Goal: Task Accomplishment & Management: Manage account settings

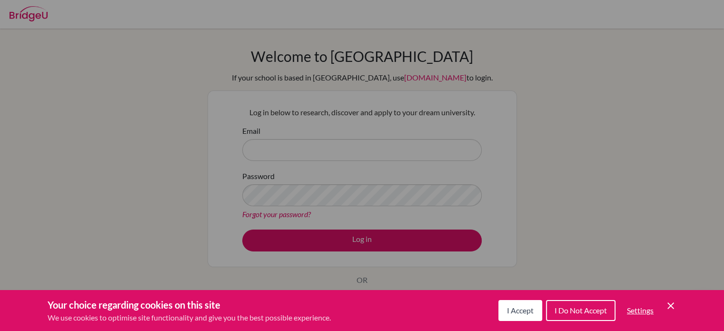
click at [515, 304] on button "I Accept" at bounding box center [520, 310] width 44 height 21
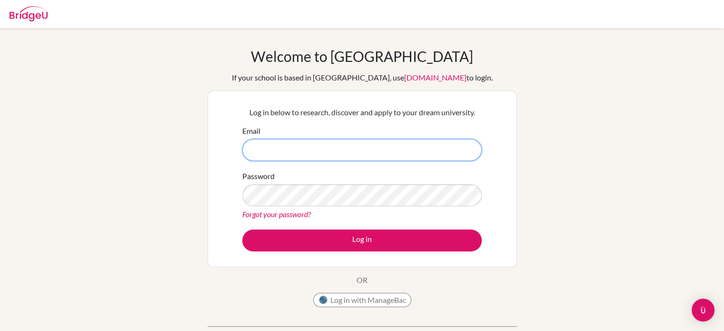
click at [295, 147] on input "Email" at bounding box center [361, 150] width 239 height 22
type input "emujin.erdenebilge"
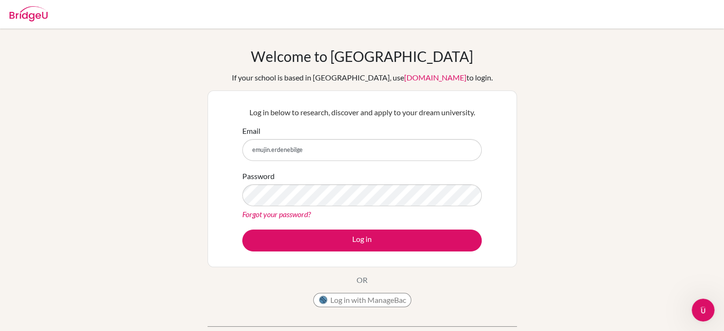
click at [280, 209] on link "Forgot your password?" at bounding box center [276, 213] width 69 height 9
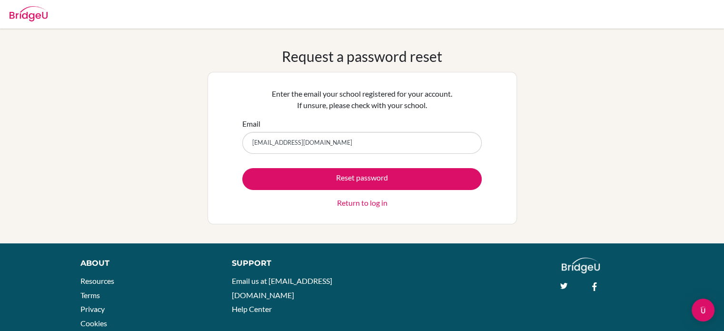
type input "emujin.erdenebilge@gmail.com"
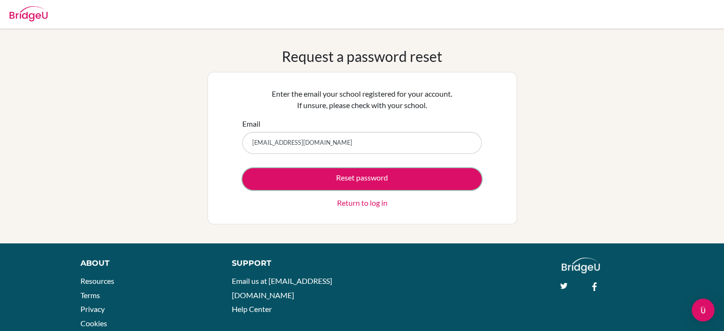
click at [307, 176] on button "Reset password" at bounding box center [361, 179] width 239 height 22
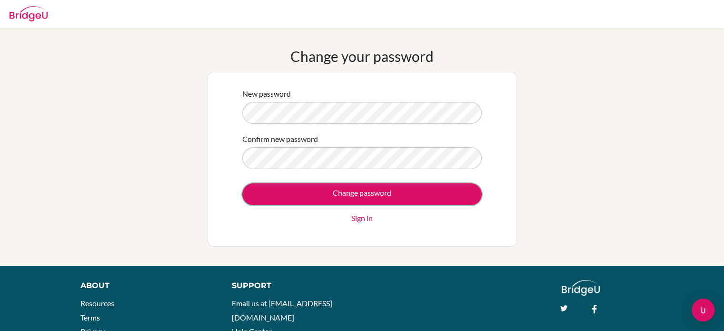
click at [443, 192] on input "Change password" at bounding box center [361, 194] width 239 height 22
click at [288, 192] on input "Change password" at bounding box center [361, 194] width 239 height 22
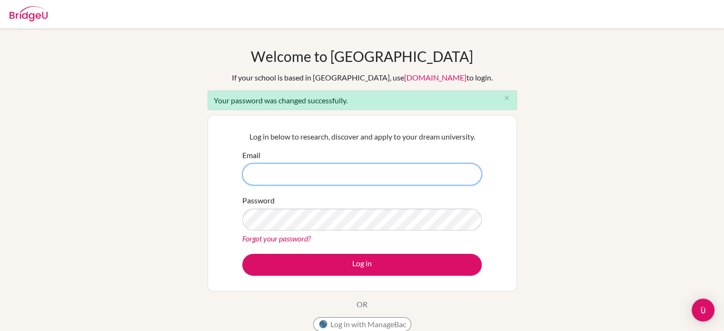
type input "[EMAIL_ADDRESS][DOMAIN_NAME]"
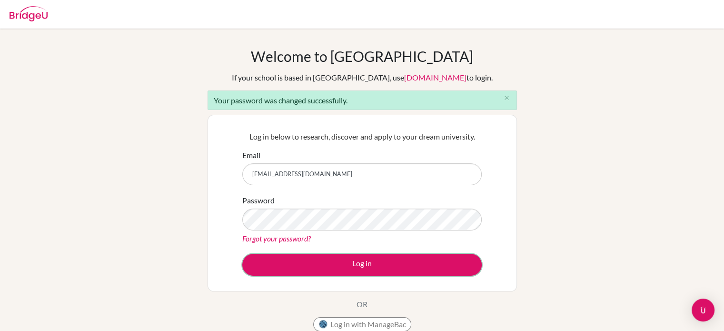
click at [344, 264] on button "Log in" at bounding box center [361, 265] width 239 height 22
